Goal: Find specific page/section: Find specific page/section

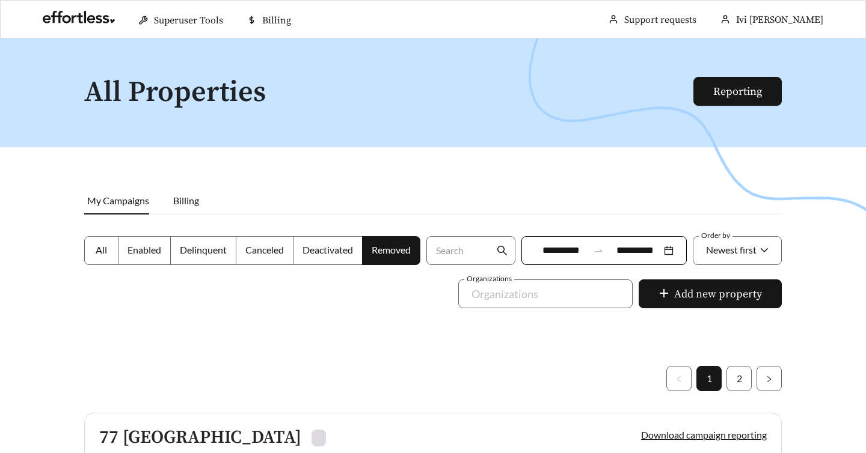
click at [114, 197] on span "My Campaigns" at bounding box center [118, 200] width 62 height 11
click at [137, 258] on label "Enabled" at bounding box center [144, 250] width 52 height 29
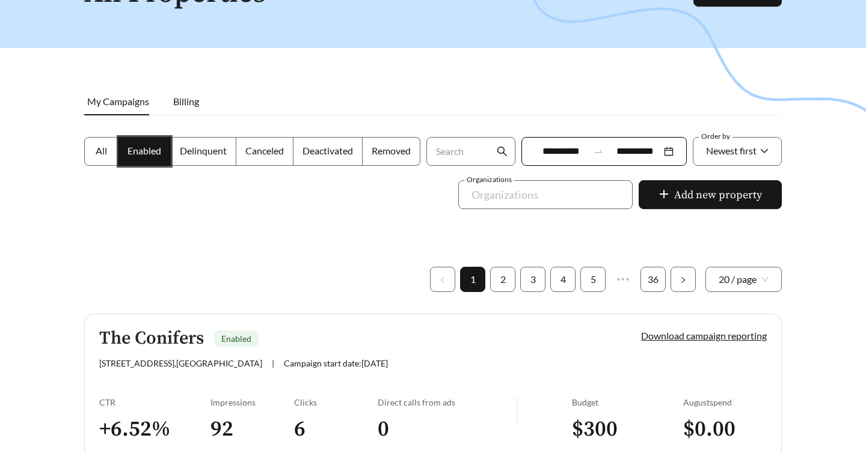
scroll to position [97, 0]
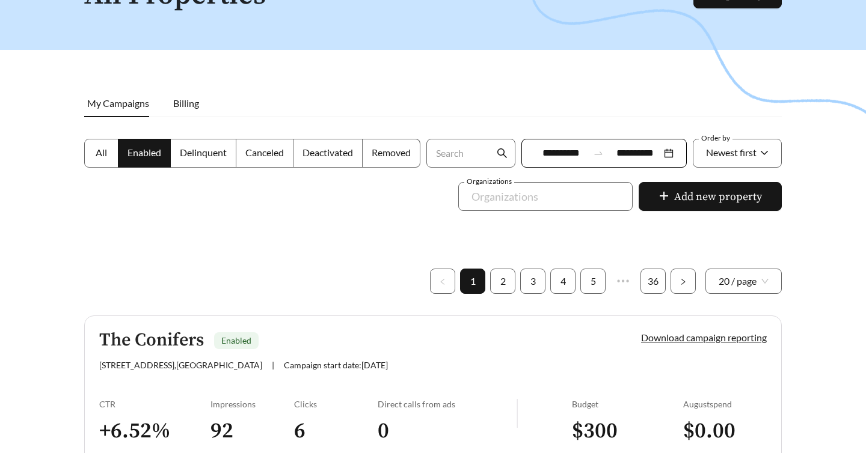
click at [571, 152] on input "**********" at bounding box center [562, 153] width 54 height 14
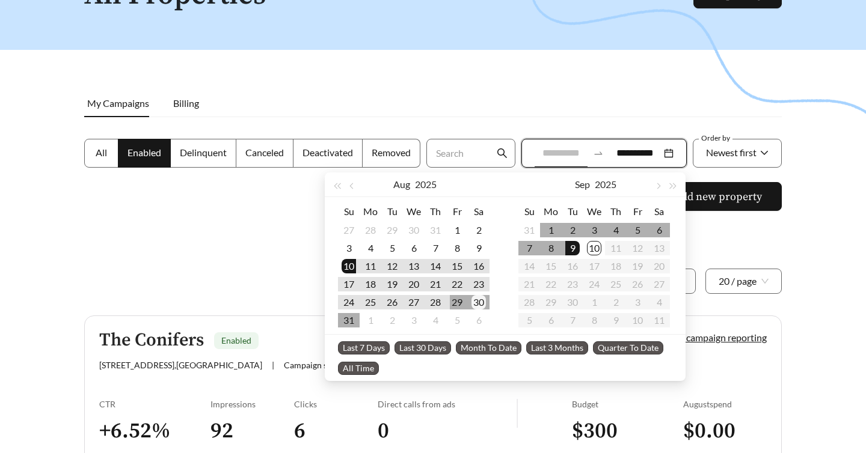
type input "**********"
click at [482, 296] on div "30" at bounding box center [478, 302] width 14 height 14
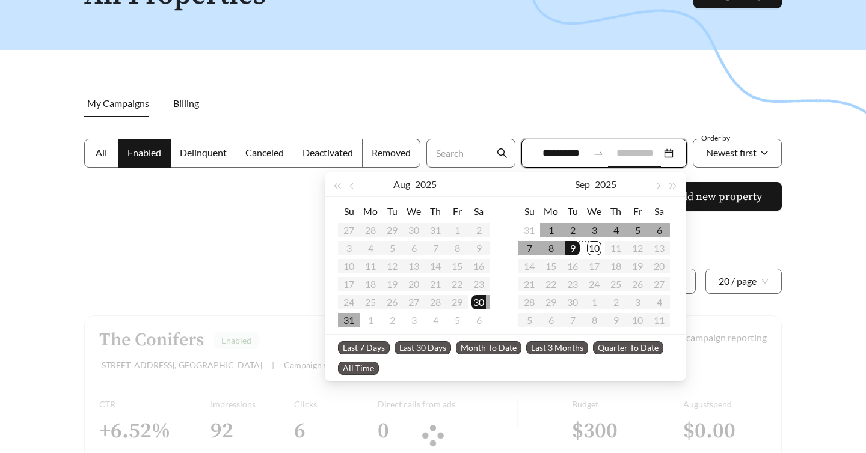
type input "**********"
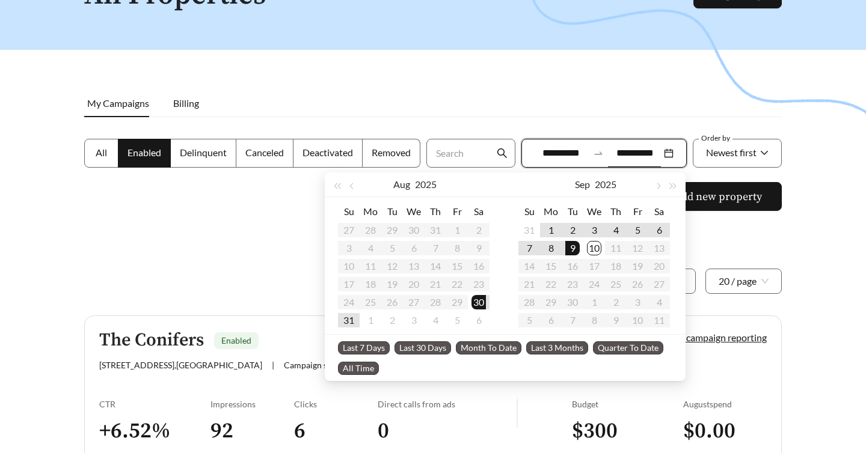
click at [765, 240] on div at bounding box center [433, 167] width 866 height 453
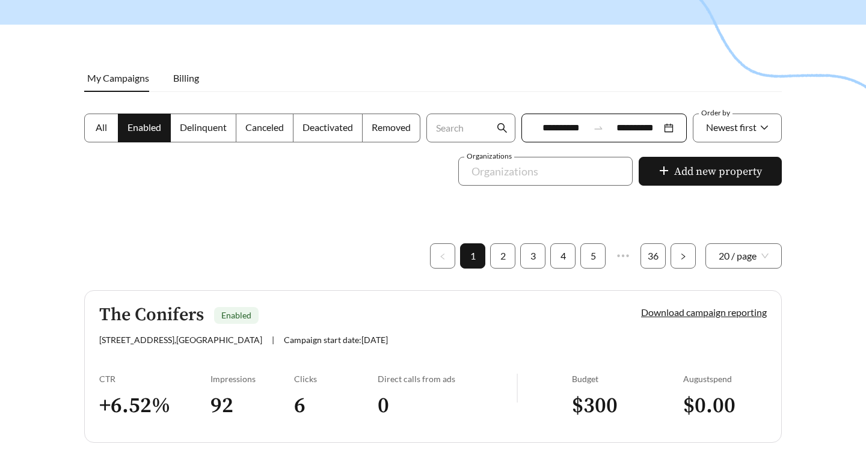
scroll to position [115, 0]
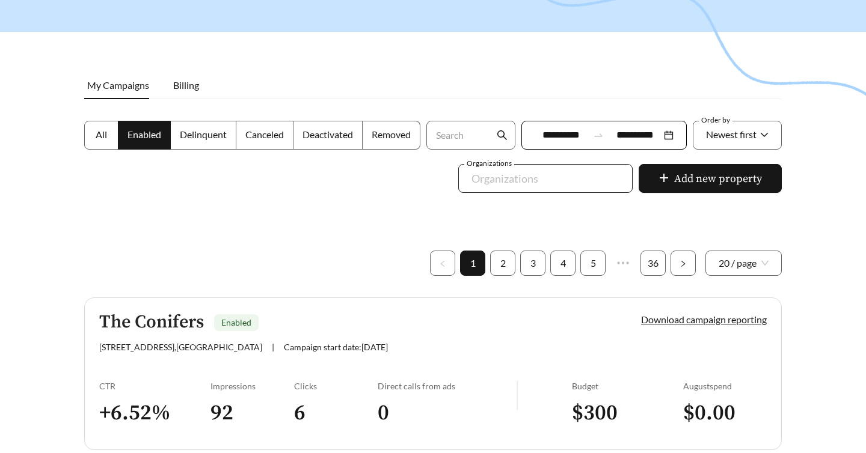
click at [510, 185] on div at bounding box center [537, 178] width 147 height 19
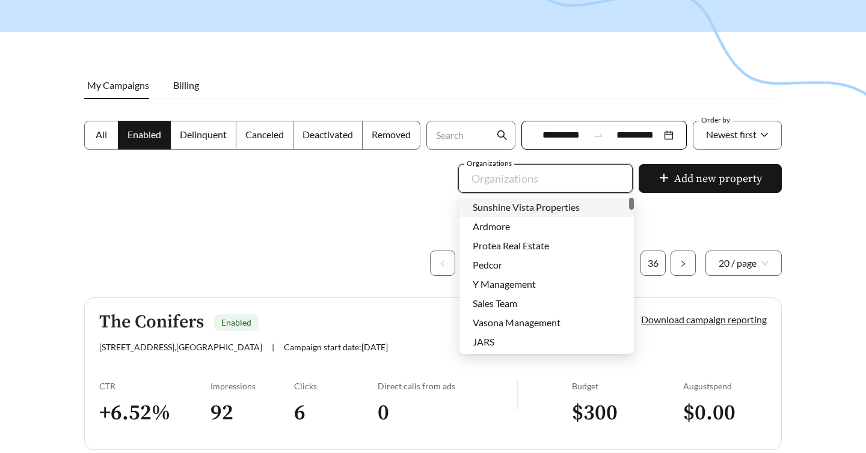
click at [510, 212] on span "Sunshine Vista Properties" at bounding box center [526, 206] width 107 height 11
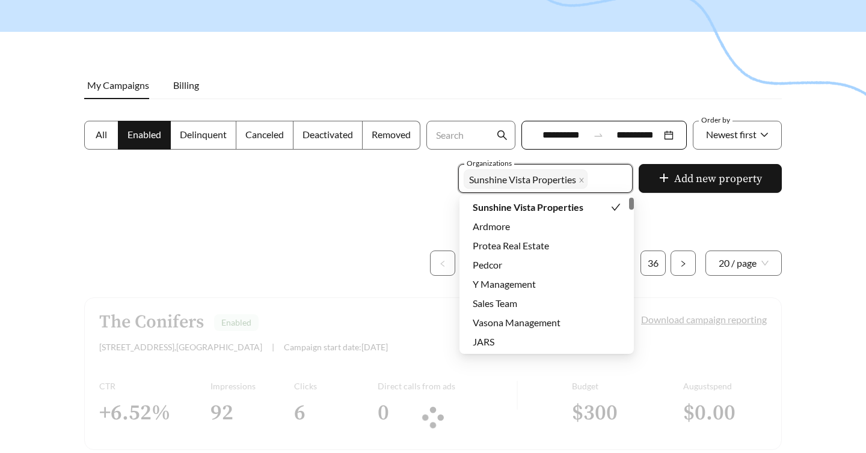
click at [665, 207] on div at bounding box center [433, 149] width 866 height 453
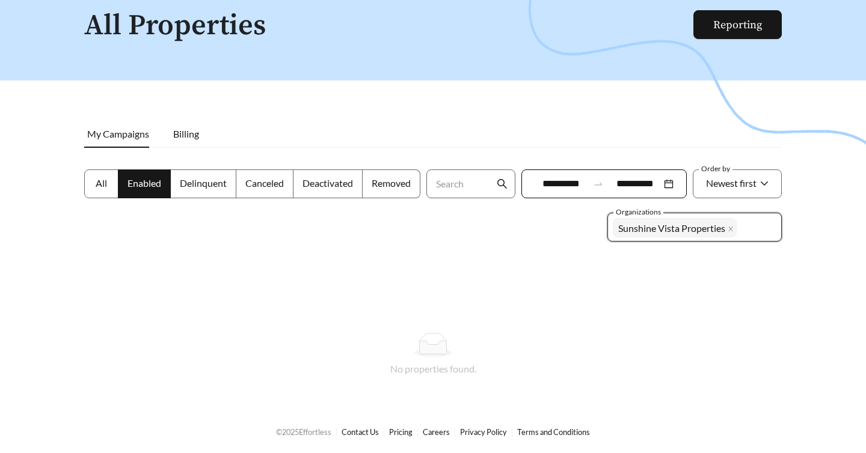
scroll to position [67, 0]
click at [732, 229] on icon "close" at bounding box center [731, 229] width 6 height 6
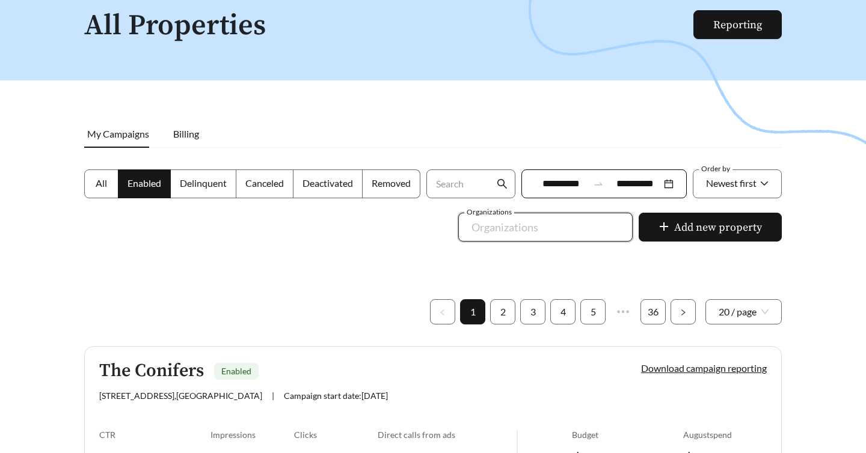
click at [683, 228] on div at bounding box center [433, 198] width 866 height 453
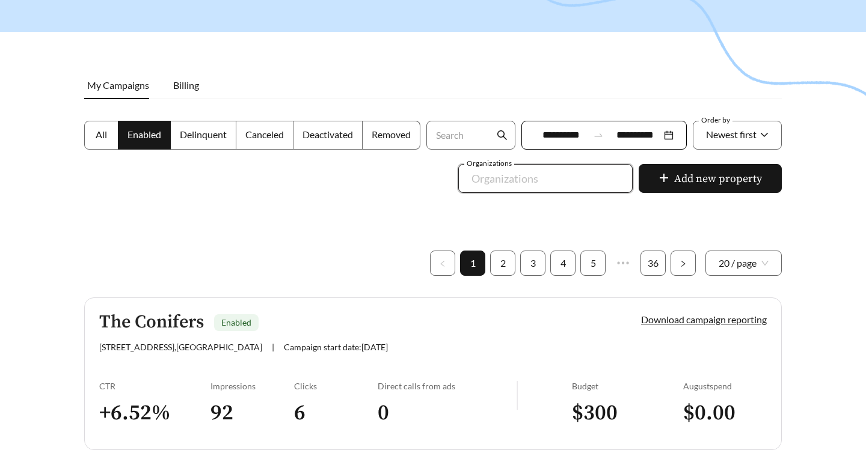
click at [567, 179] on div at bounding box center [537, 178] width 147 height 19
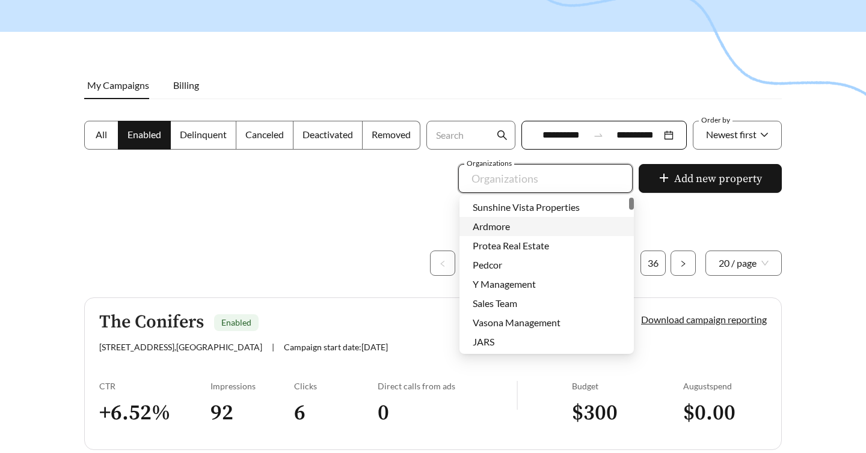
click at [526, 234] on div "Ardmore" at bounding box center [546, 226] width 174 height 19
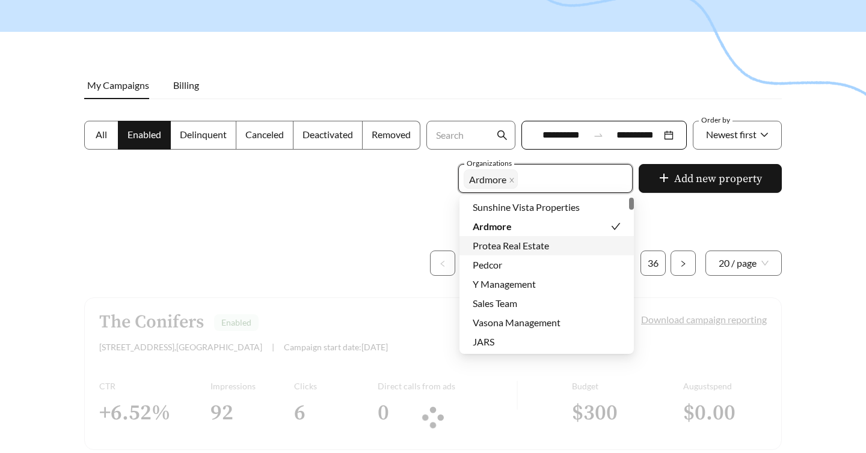
click at [520, 250] on span "Protea Real Estate" at bounding box center [511, 245] width 76 height 11
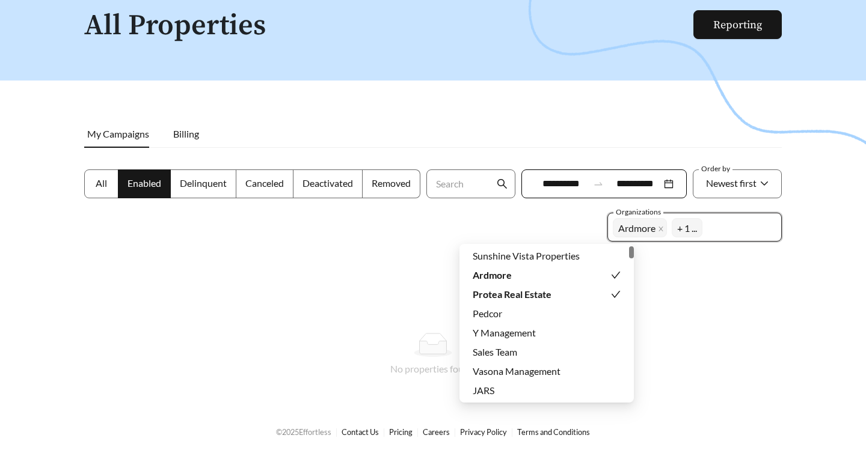
scroll to position [67, 0]
click at [701, 300] on div at bounding box center [433, 354] width 698 height 111
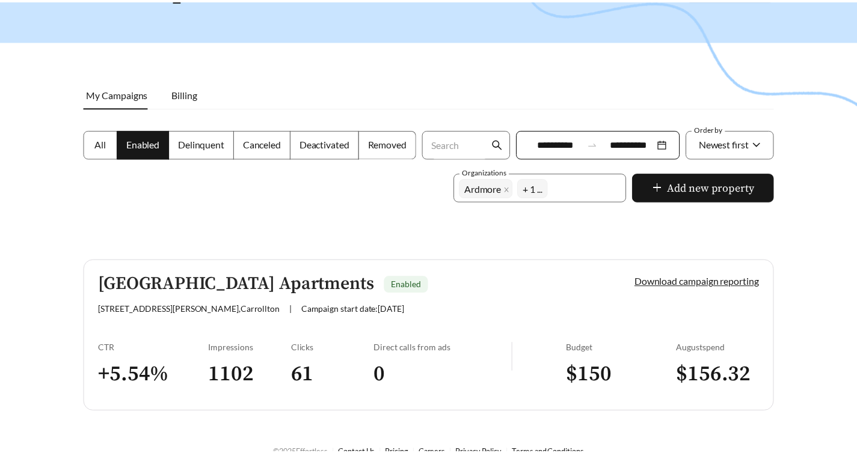
scroll to position [128, 0]
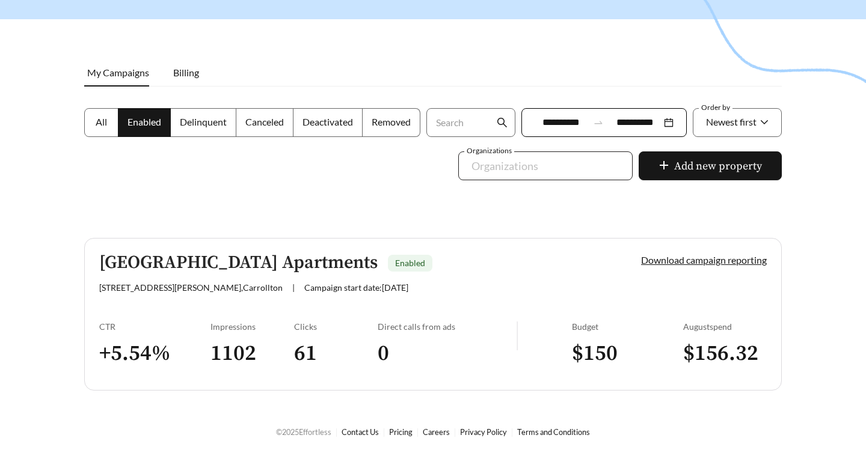
click at [591, 203] on div at bounding box center [433, 136] width 866 height 453
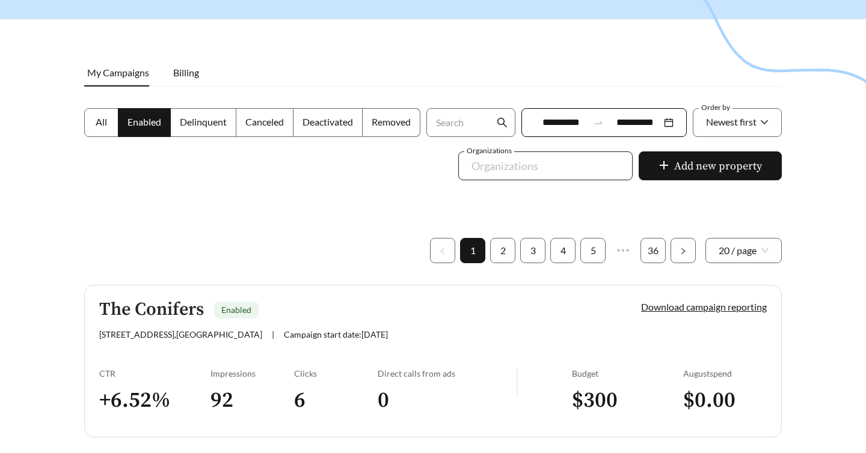
click at [395, 197] on div at bounding box center [433, 136] width 866 height 453
click at [540, 168] on div at bounding box center [537, 165] width 147 height 19
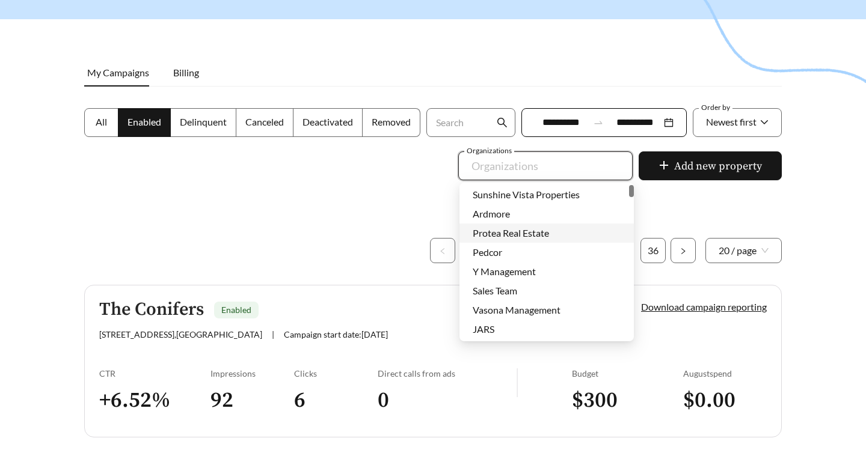
click at [407, 177] on div at bounding box center [433, 136] width 866 height 453
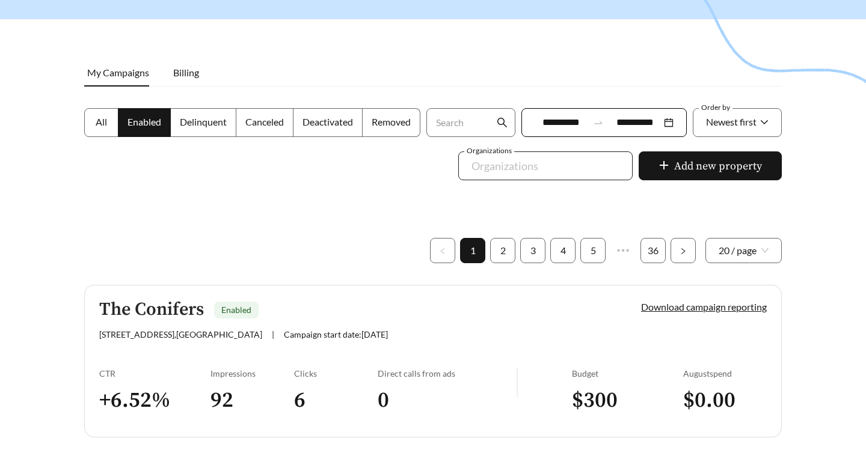
click at [512, 168] on div at bounding box center [537, 165] width 147 height 19
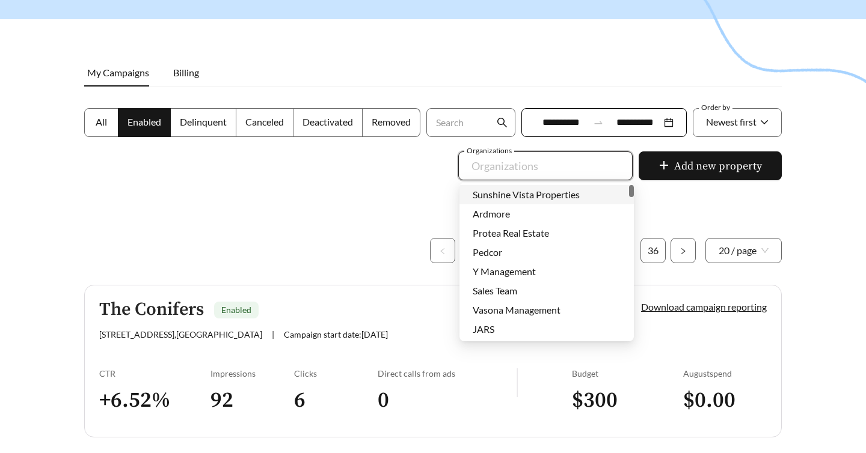
click at [343, 185] on div at bounding box center [433, 136] width 866 height 453
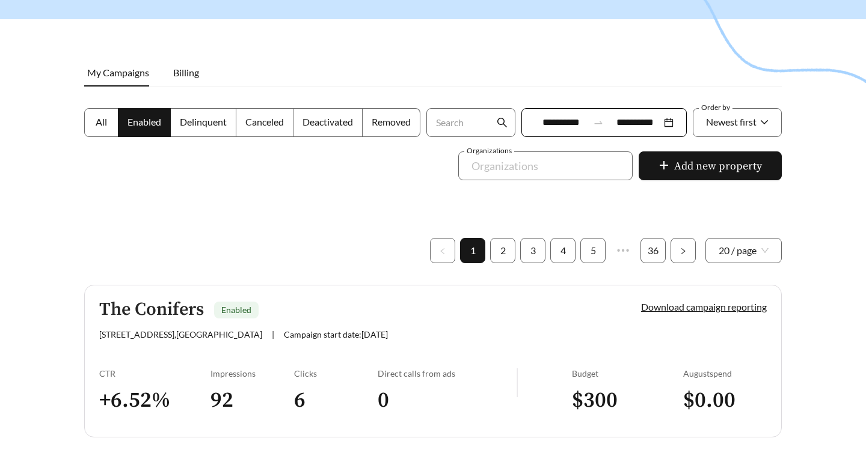
click at [509, 180] on div "Organizations Organizations" at bounding box center [545, 173] width 180 height 43
